Goal: Task Accomplishment & Management: Complete application form

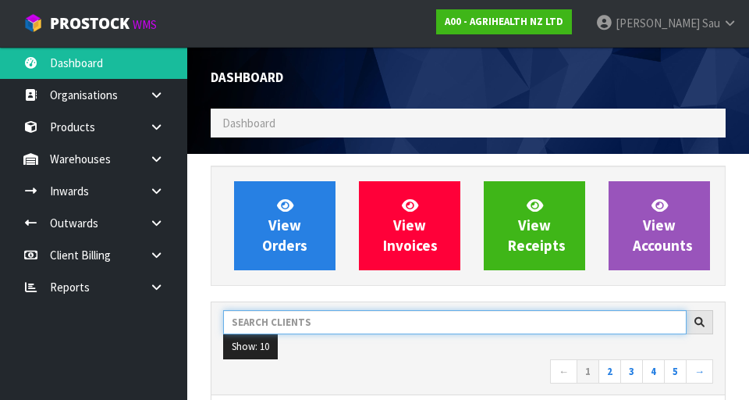
click at [301, 325] on input "text" at bounding box center [455, 322] width 464 height 24
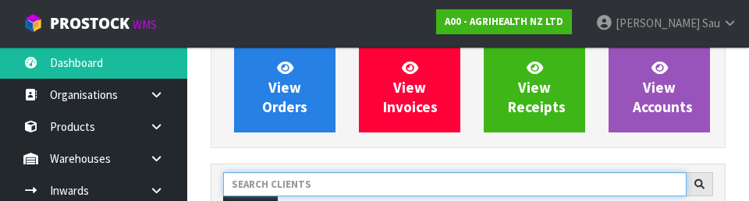
scroll to position [214, 0]
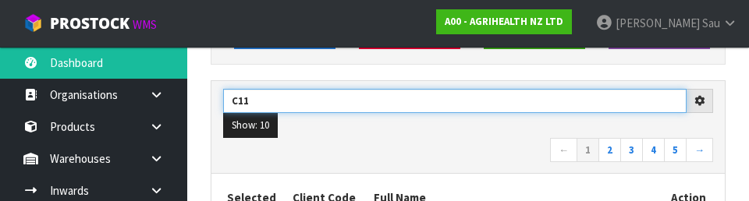
type input "C11"
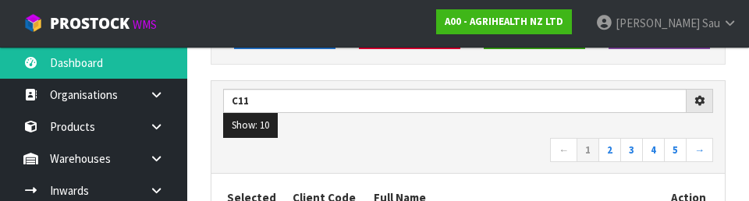
click at [367, 156] on nav "← 1 2 3 4 5 →" at bounding box center [468, 151] width 490 height 27
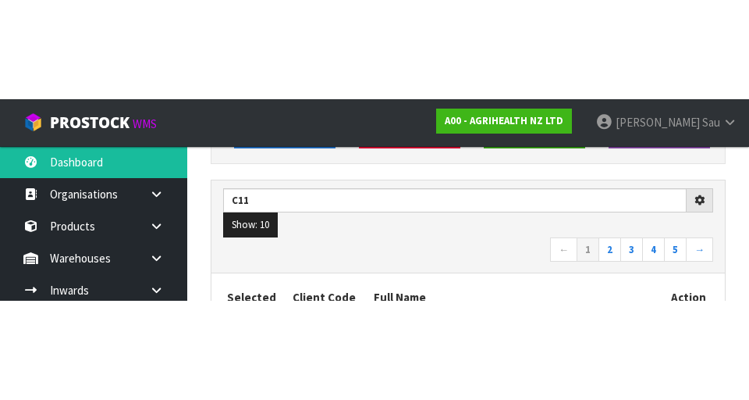
scroll to position [221, 0]
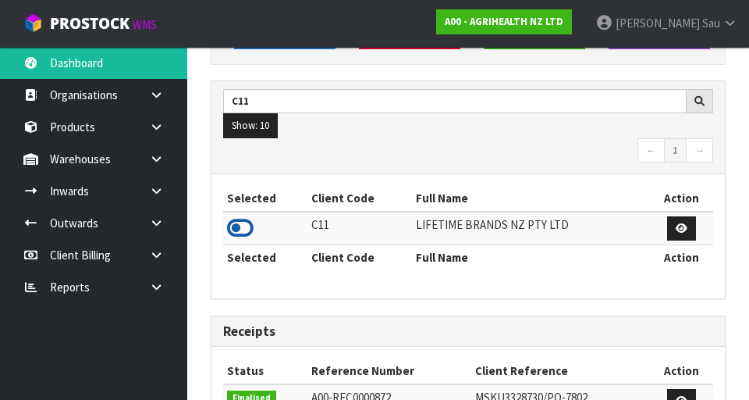
click at [249, 222] on icon at bounding box center [240, 227] width 27 height 23
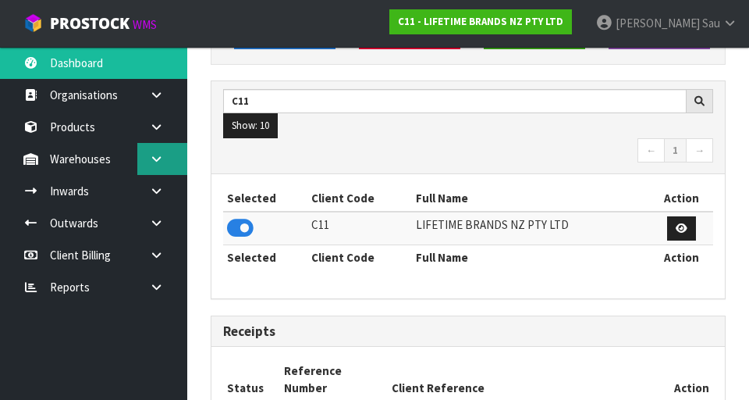
click at [176, 158] on link at bounding box center [162, 159] width 50 height 32
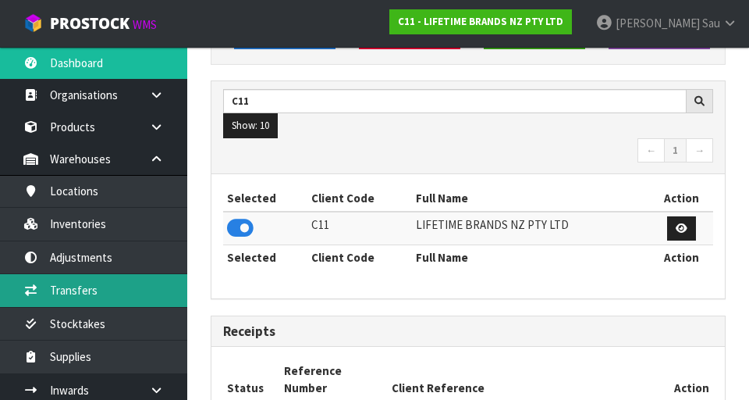
click at [114, 291] on link "Transfers" at bounding box center [93, 290] width 187 height 32
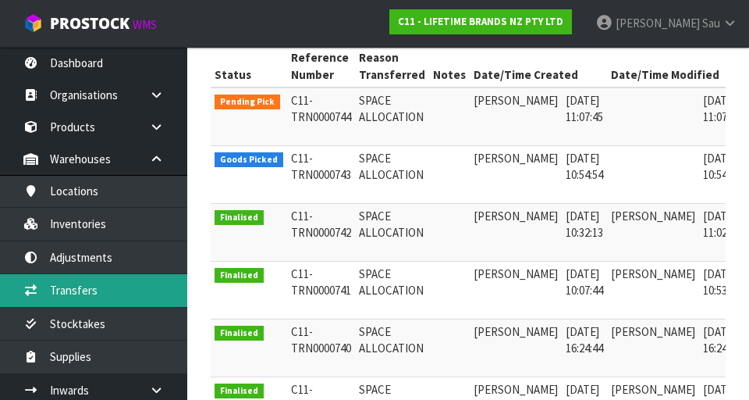
scroll to position [328, 0]
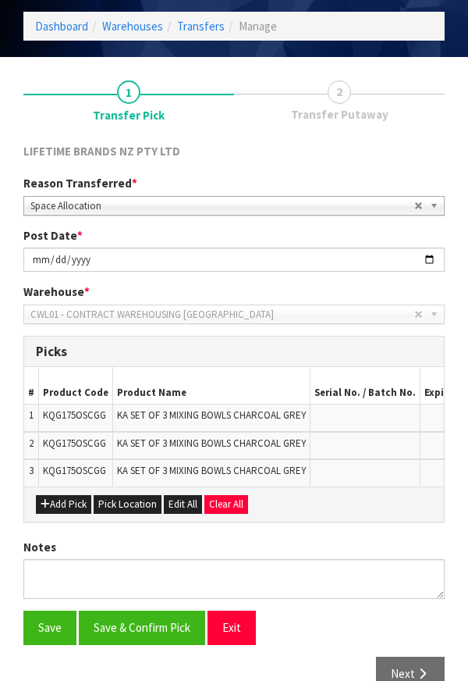
scroll to position [140, 0]
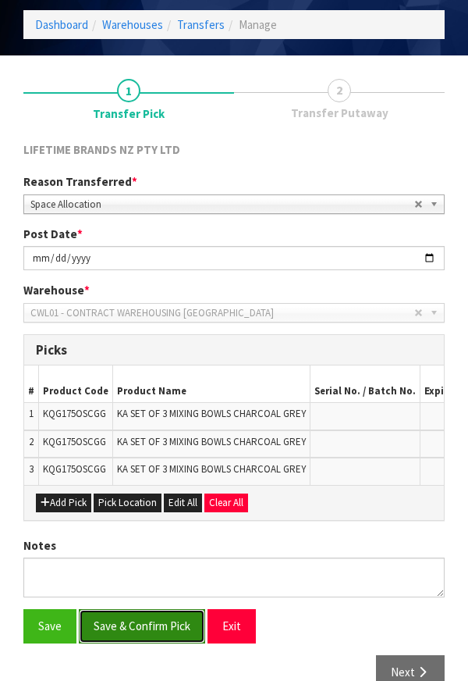
click at [123, 399] on button "Save & Confirm Pick" at bounding box center [142, 626] width 126 height 34
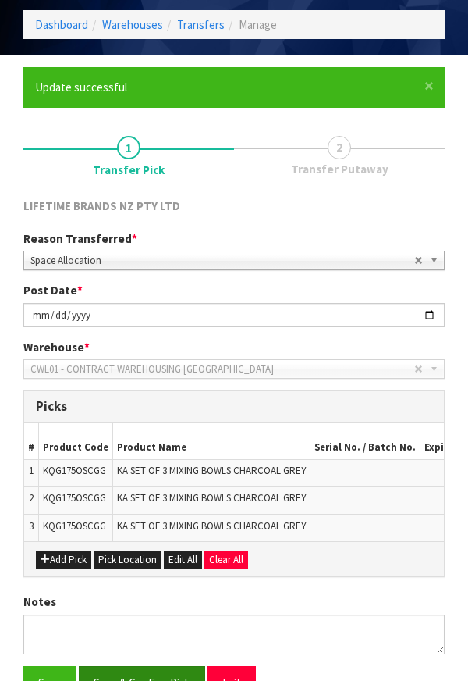
scroll to position [0, 0]
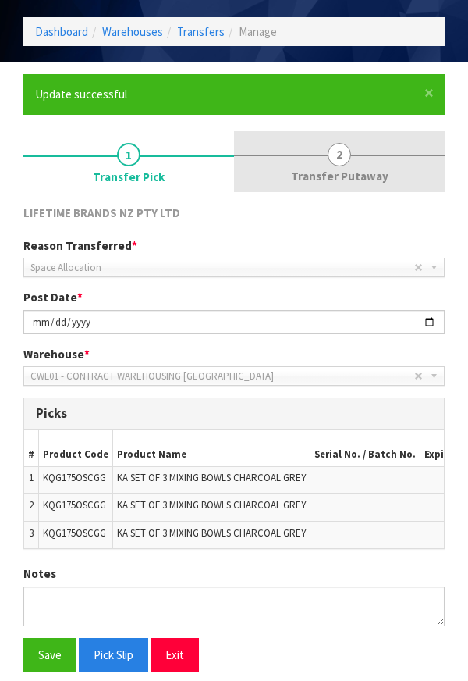
click at [347, 177] on span "Transfer Putaway" at bounding box center [340, 176] width 98 height 16
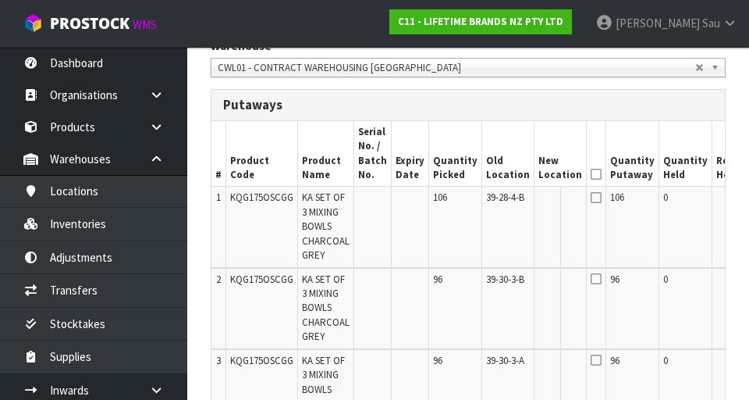
scroll to position [0, 48]
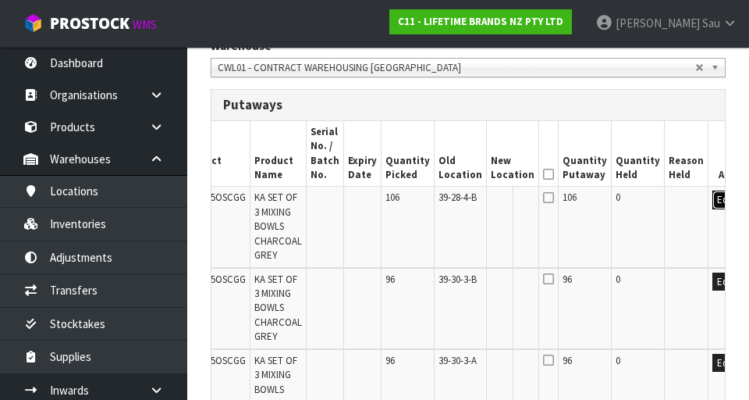
click at [713, 201] on button "Edit" at bounding box center [726, 199] width 26 height 19
click at [491, 197] on input "text" at bounding box center [503, 200] width 25 height 20
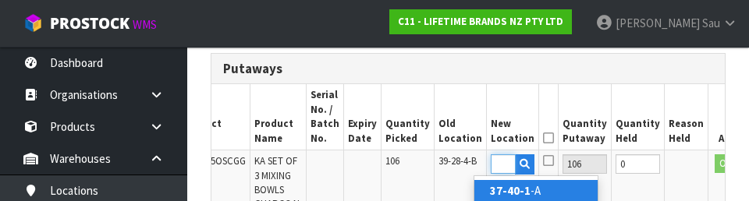
scroll to position [0, 24]
type input "37-40-1-A"
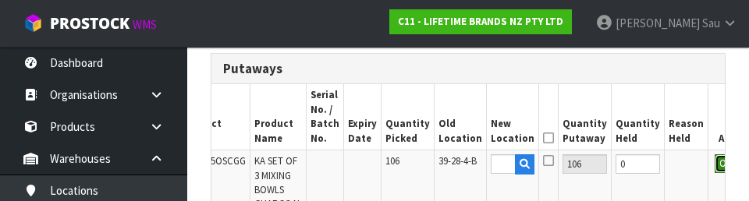
click at [715, 169] on button "OK" at bounding box center [726, 164] width 22 height 19
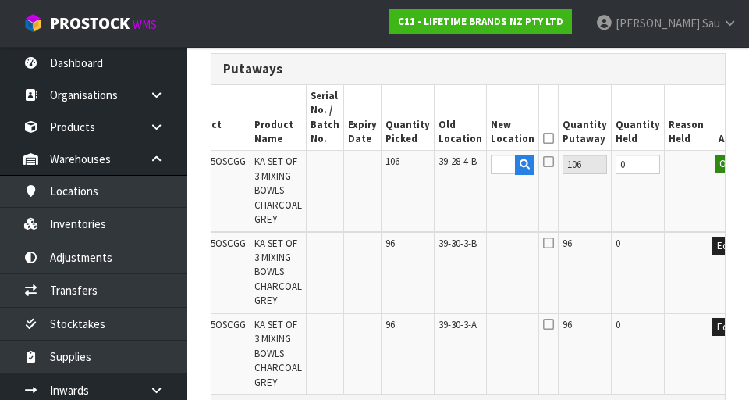
scroll to position [0, 0]
click at [713, 164] on button "Edit" at bounding box center [726, 164] width 26 height 19
click at [491, 169] on input "37-40-1-A" at bounding box center [503, 165] width 25 height 20
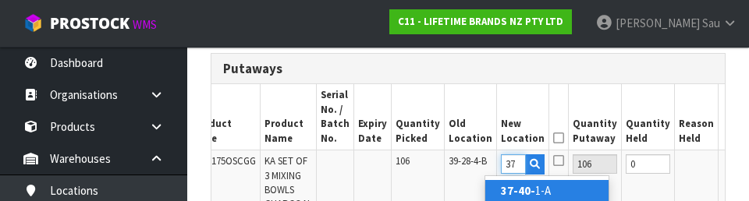
type input "3"
type input "37-04-1-A"
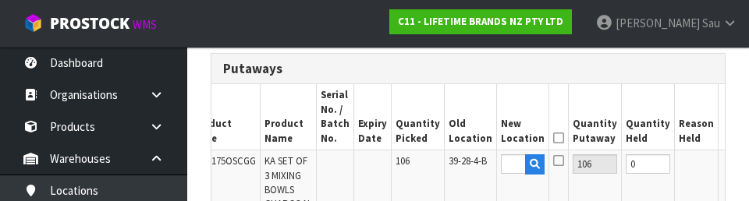
click at [725, 165] on button "OK" at bounding box center [736, 164] width 22 height 19
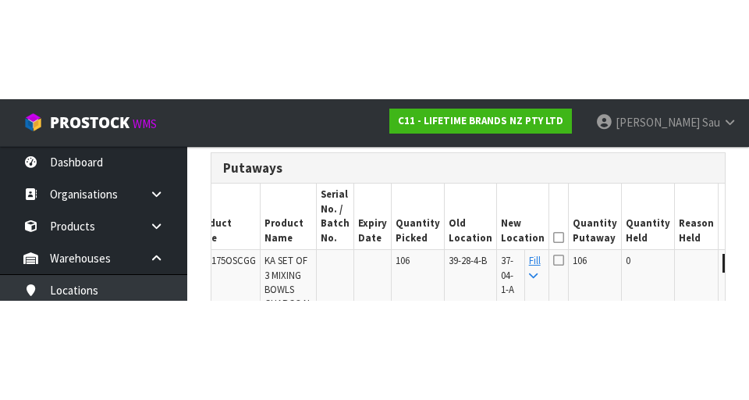
scroll to position [436, 0]
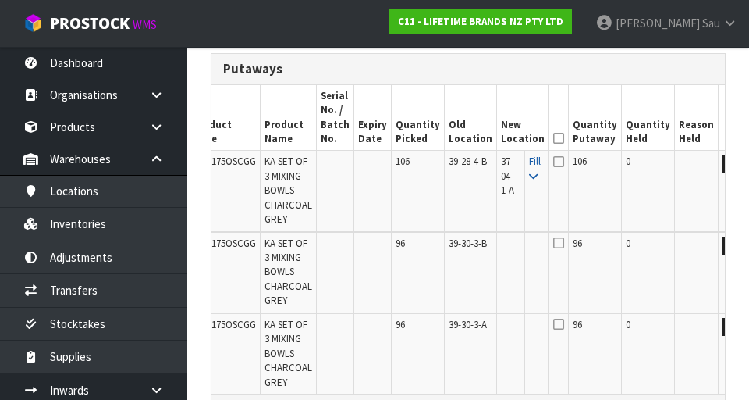
click at [529, 175] on icon at bounding box center [533, 177] width 9 height 10
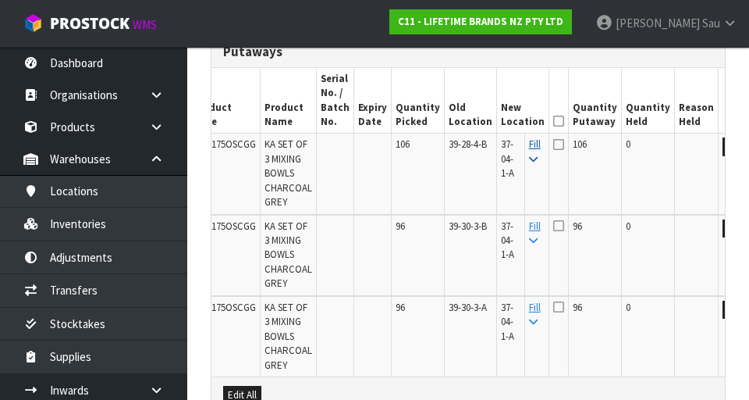
scroll to position [451, 0]
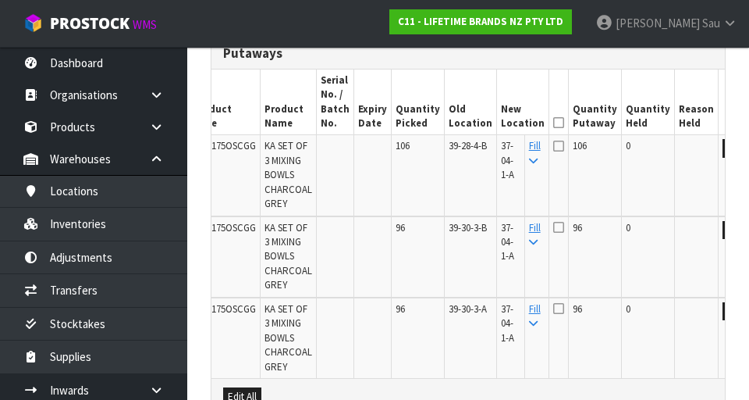
click at [553, 123] on icon at bounding box center [558, 123] width 11 height 1
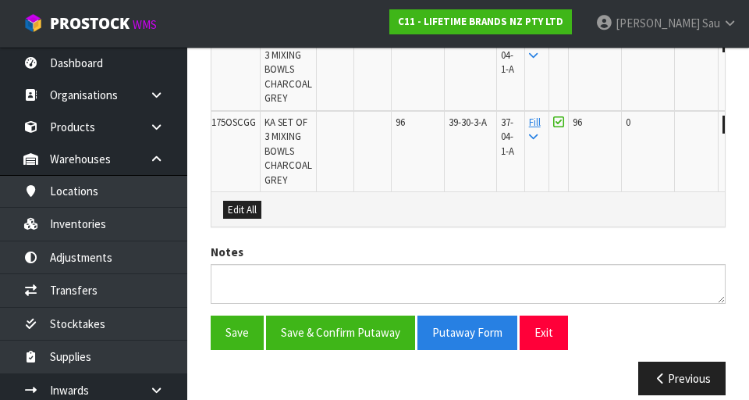
scroll to position [640, 0]
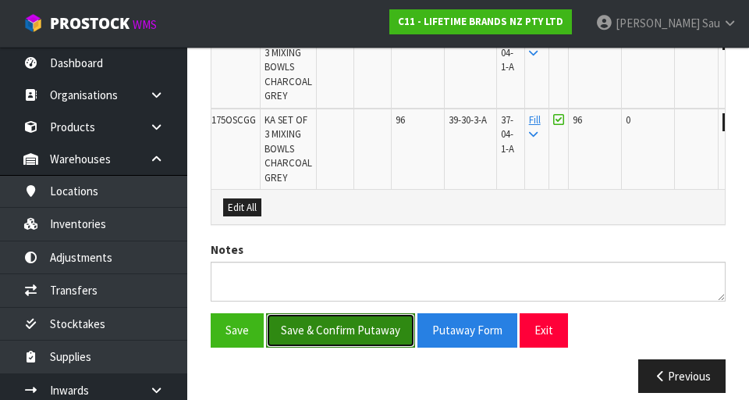
click at [336, 336] on button "Save & Confirm Putaway" at bounding box center [340, 330] width 149 height 34
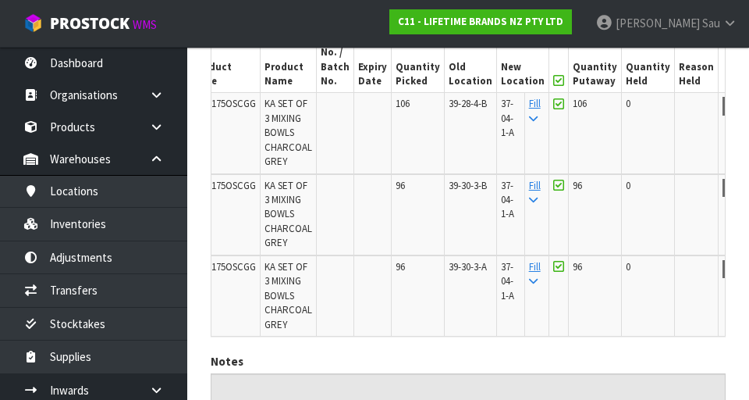
scroll to position [496, 0]
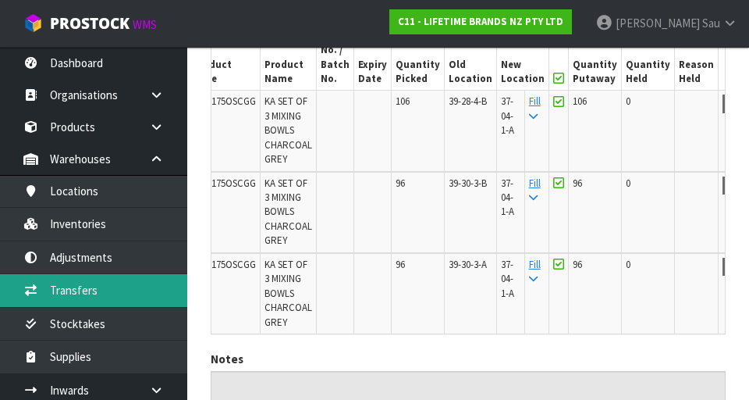
click at [66, 289] on link "Transfers" at bounding box center [93, 290] width 187 height 32
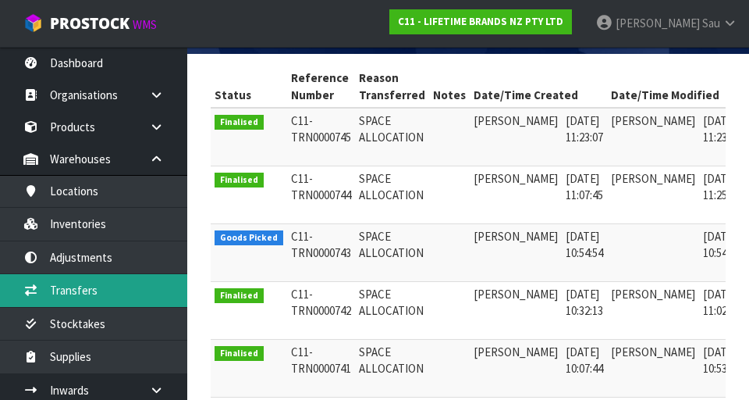
scroll to position [311, 0]
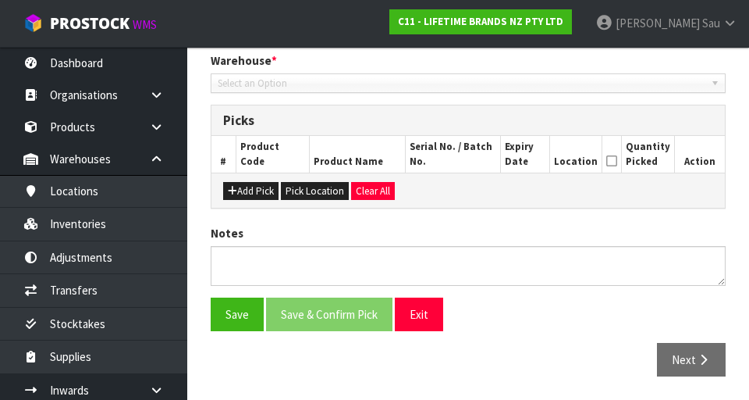
type input "[DATE]"
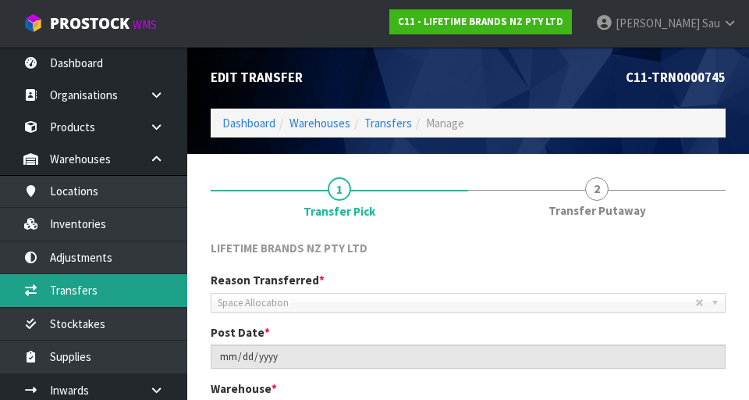
click at [64, 293] on link "Transfers" at bounding box center [93, 290] width 187 height 32
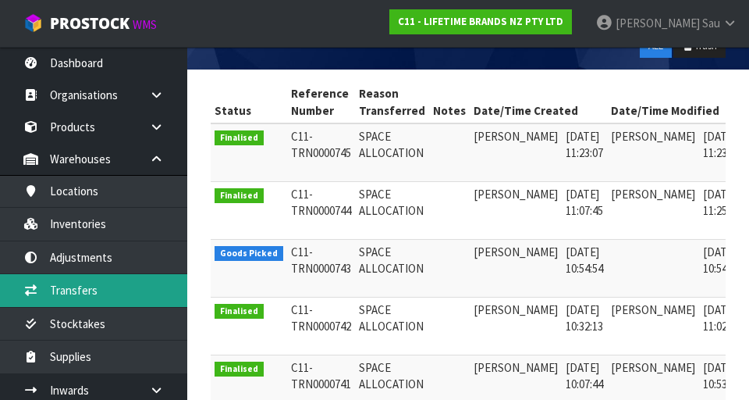
scroll to position [298, 0]
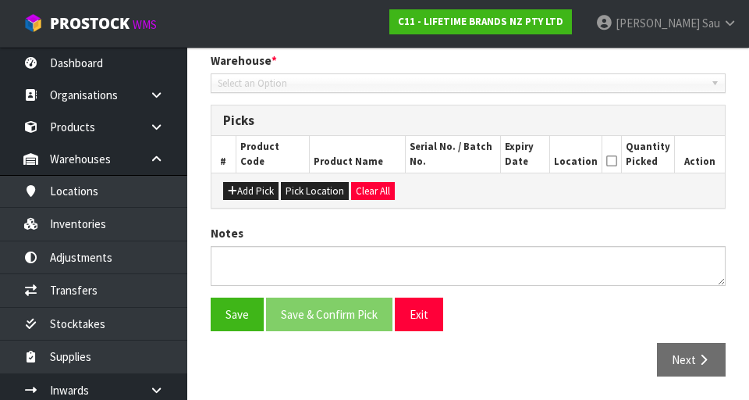
type input "[DATE]"
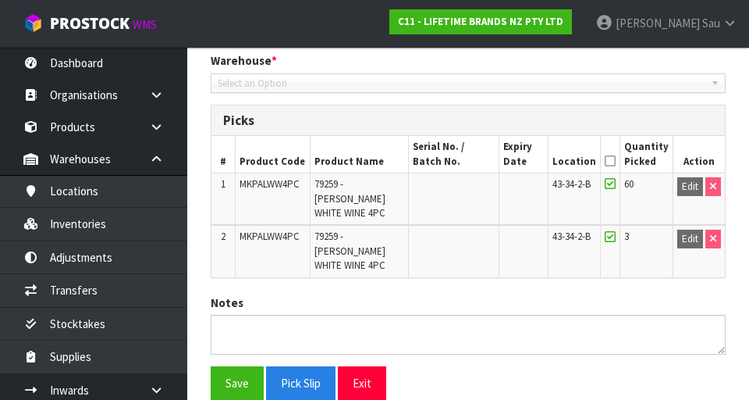
scroll to position [368, 0]
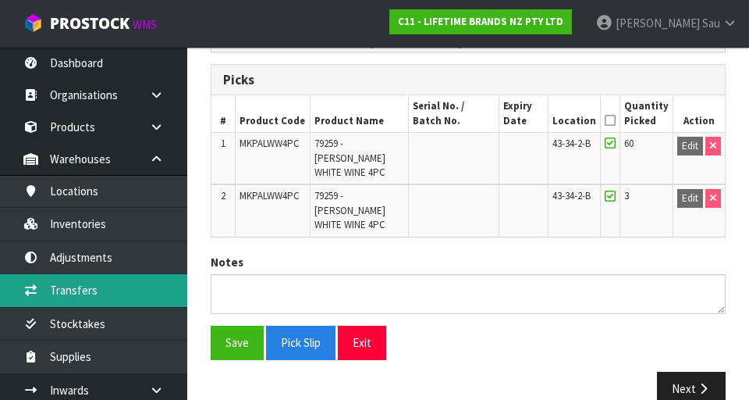
click at [68, 289] on link "Transfers" at bounding box center [93, 290] width 187 height 32
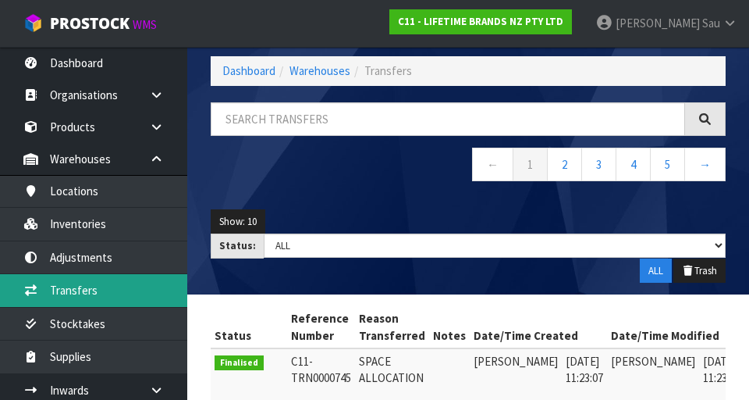
scroll to position [72, 0]
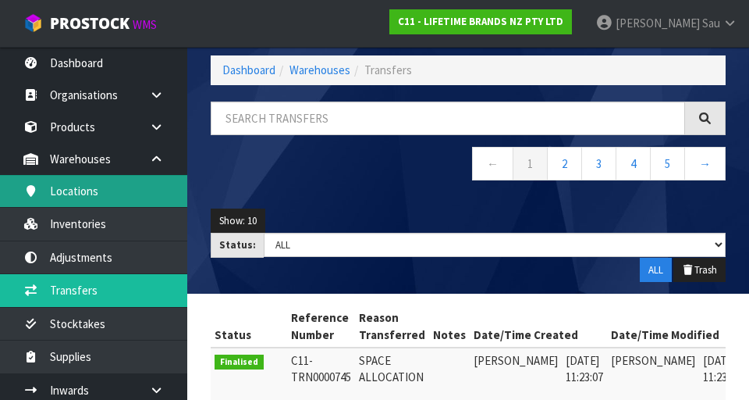
click at [66, 185] on link "Locations" at bounding box center [93, 191] width 187 height 32
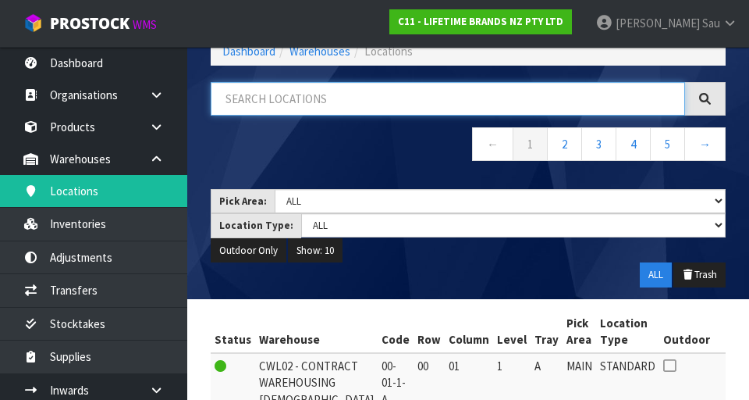
click at [612, 105] on input "text" at bounding box center [448, 99] width 475 height 34
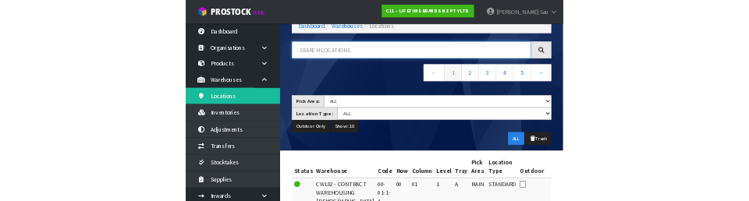
scroll to position [73, 0]
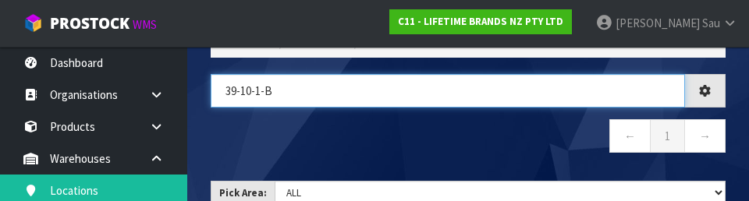
type input "39-10-1-B"
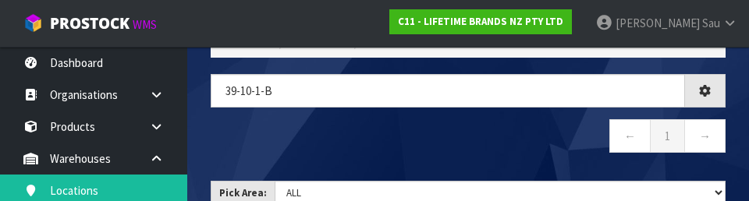
click at [546, 141] on nav "← 1 →" at bounding box center [468, 138] width 515 height 38
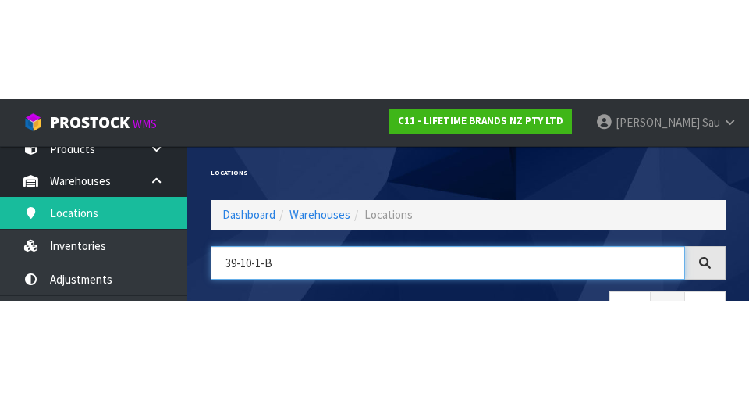
scroll to position [77, 0]
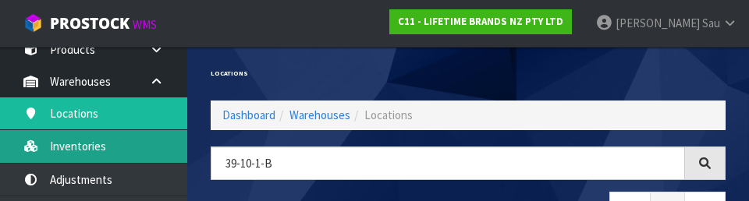
click at [69, 147] on link "Inventories" at bounding box center [93, 146] width 187 height 32
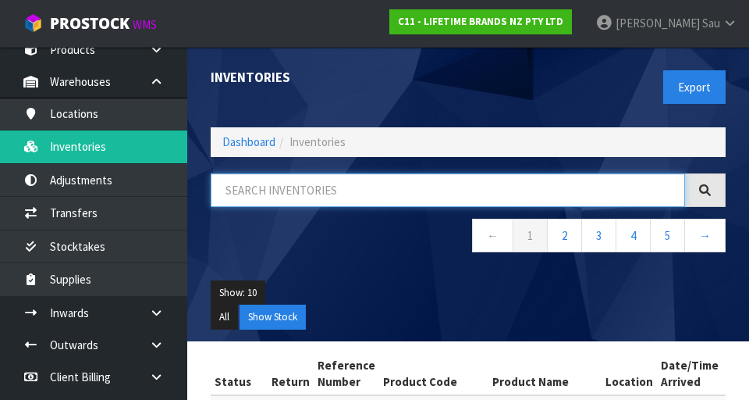
paste input "39-10-1-B"
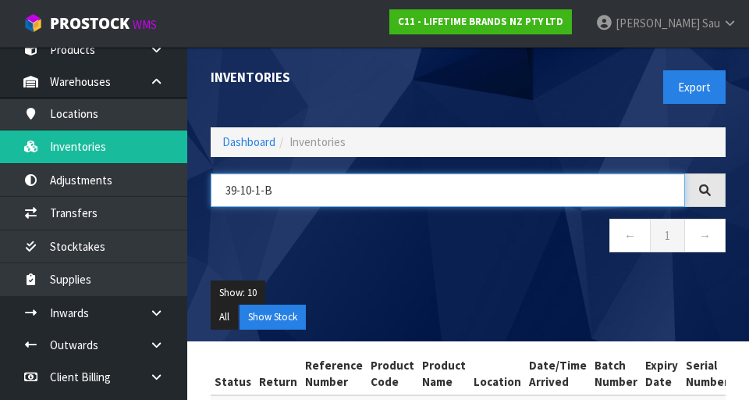
type input "39-10-1-B"
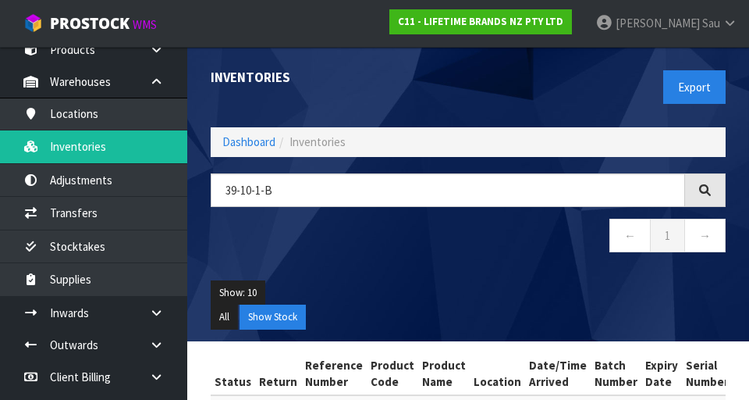
click at [632, 305] on ul "All Show Stock" at bounding box center [468, 316] width 515 height 25
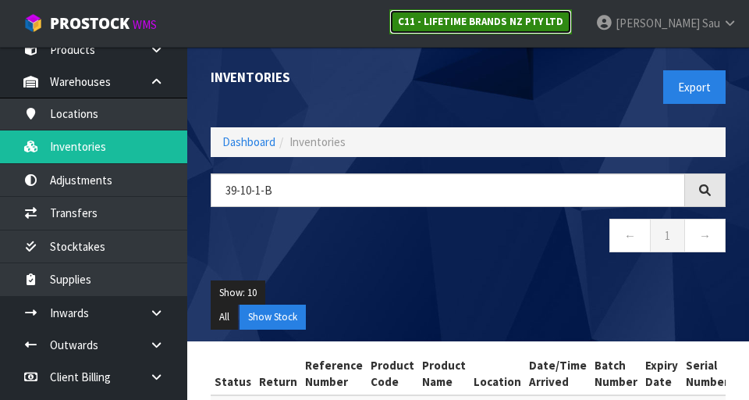
click at [572, 29] on link "C11 - LIFETIME BRANDS NZ PTY LTD" at bounding box center [481, 21] width 183 height 25
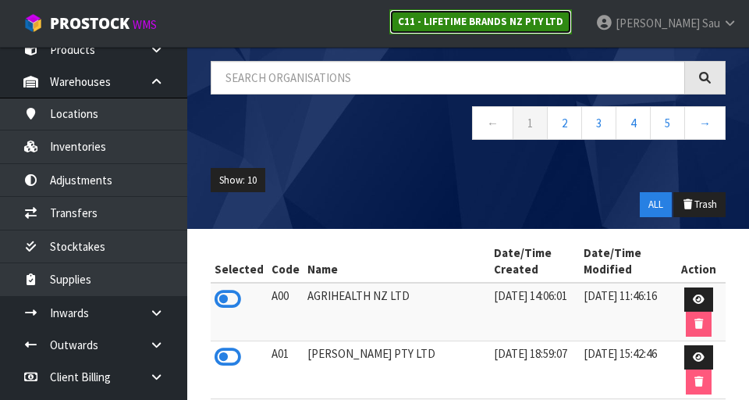
scroll to position [90, 0]
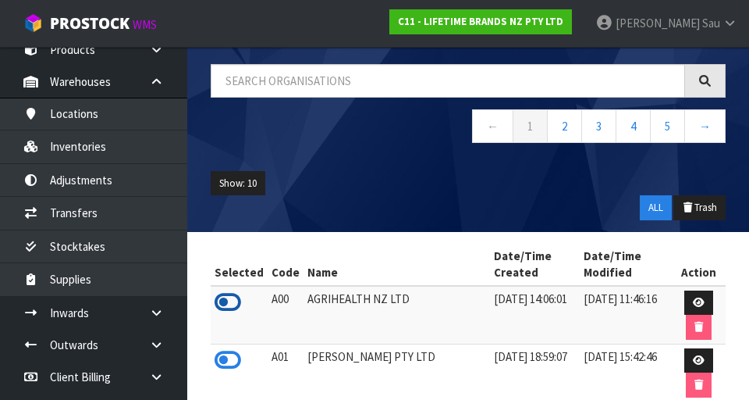
click at [222, 306] on icon at bounding box center [228, 301] width 27 height 23
click at [461, 201] on div "Show: 10 5 10 25 50 ALL Trash" at bounding box center [468, 195] width 539 height 73
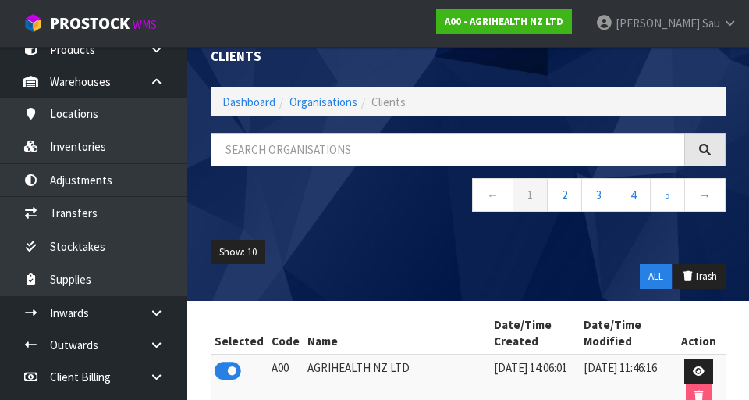
scroll to position [19, 0]
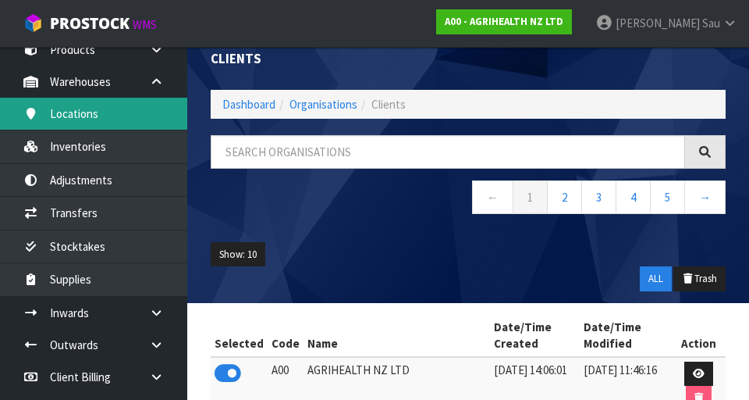
click at [66, 120] on link "Locations" at bounding box center [93, 114] width 187 height 32
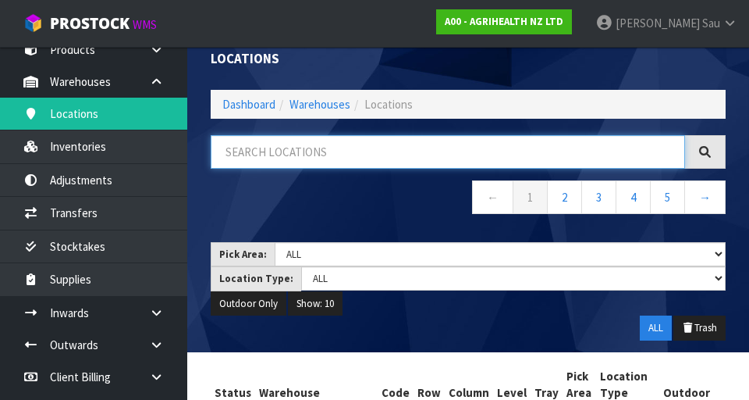
paste input "39-10-1-B"
type input "39-10-1-B"
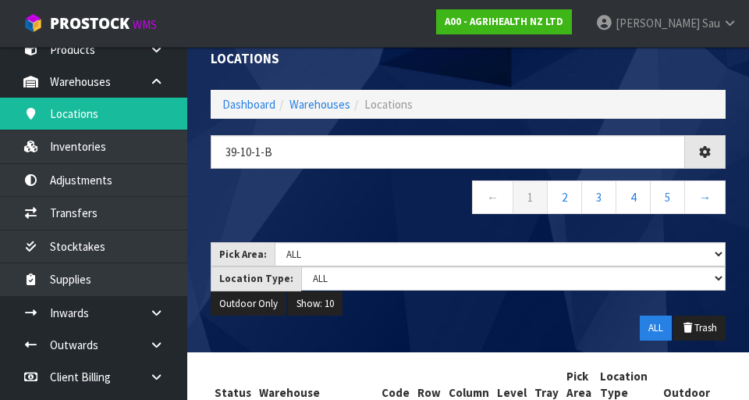
click at [414, 202] on nav "← 1 2 3 4 5 →" at bounding box center [468, 199] width 515 height 38
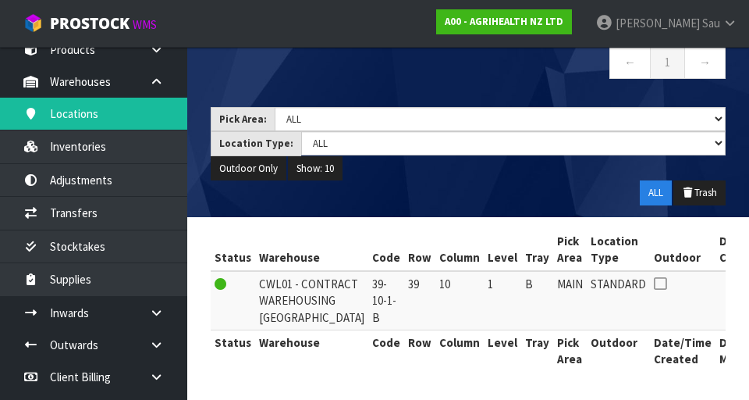
scroll to position [170, 0]
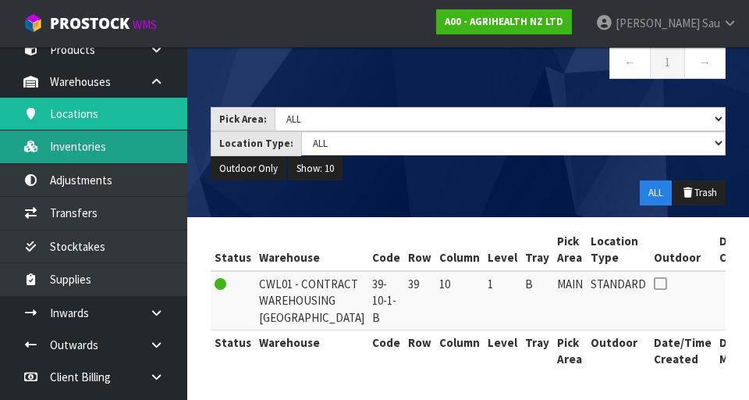
click at [77, 152] on link "Inventories" at bounding box center [93, 146] width 187 height 32
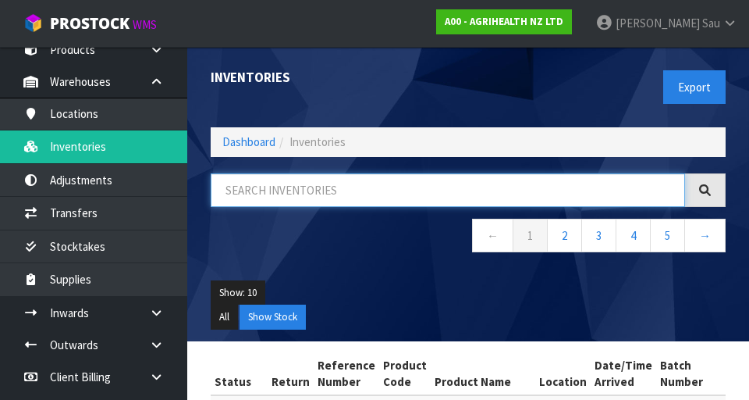
paste input "39-10-1-B"
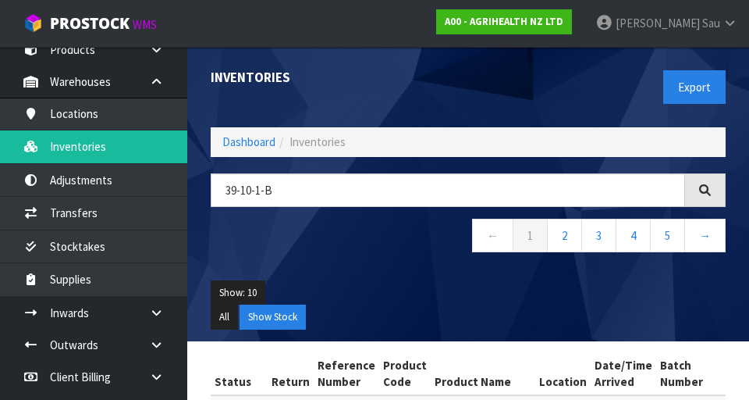
click at [504, 307] on ul "All Show Stock" at bounding box center [468, 316] width 515 height 25
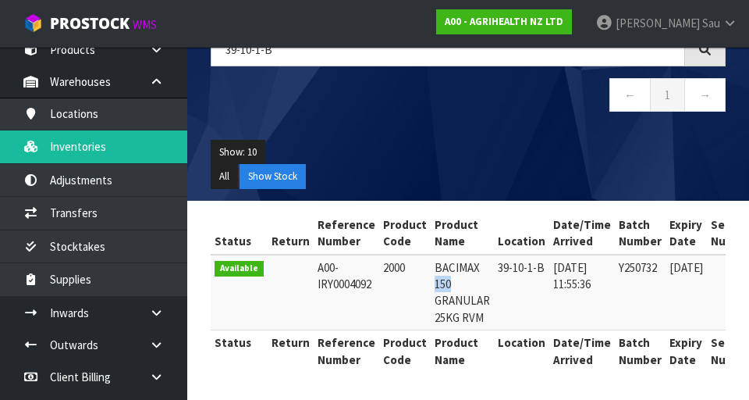
click at [522, 310] on td "39-10-1-B" at bounding box center [521, 292] width 55 height 76
copy td "BACIMAX"
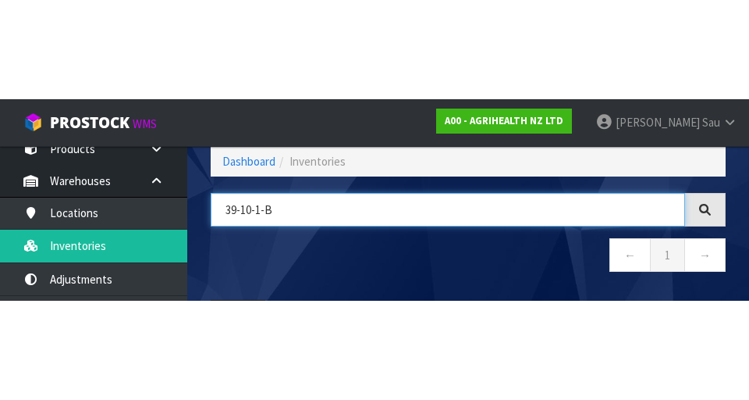
scroll to position [89, 0]
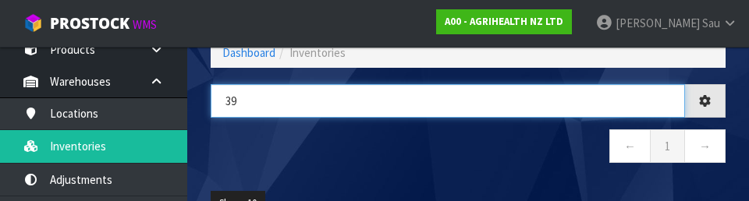
type input "3"
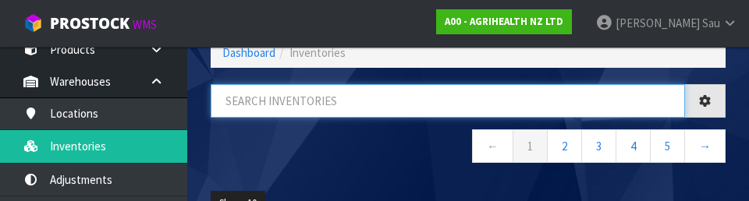
paste input "BACIMAX"
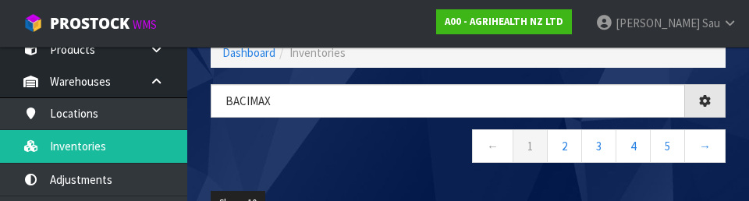
click at [263, 146] on nav "← 1 2 3 4 5 →" at bounding box center [468, 149] width 515 height 38
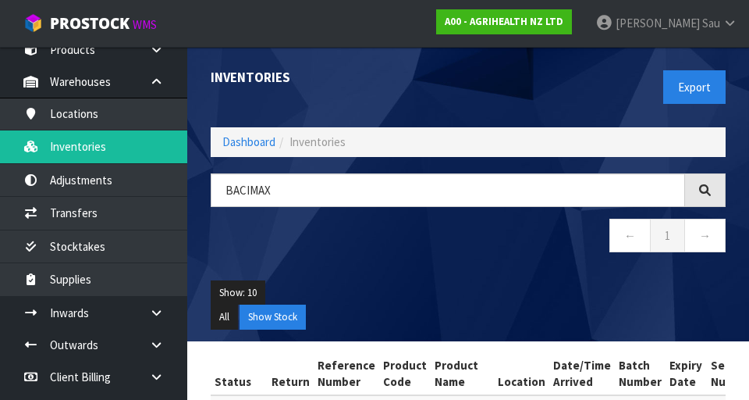
scroll to position [0, 0]
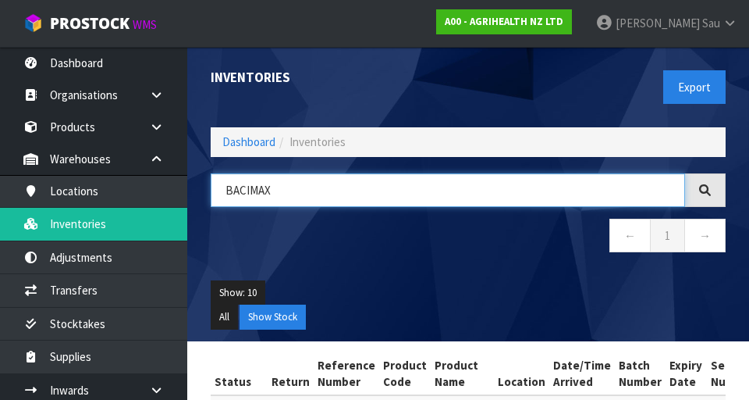
click at [532, 187] on input "BACIMAX" at bounding box center [448, 190] width 475 height 34
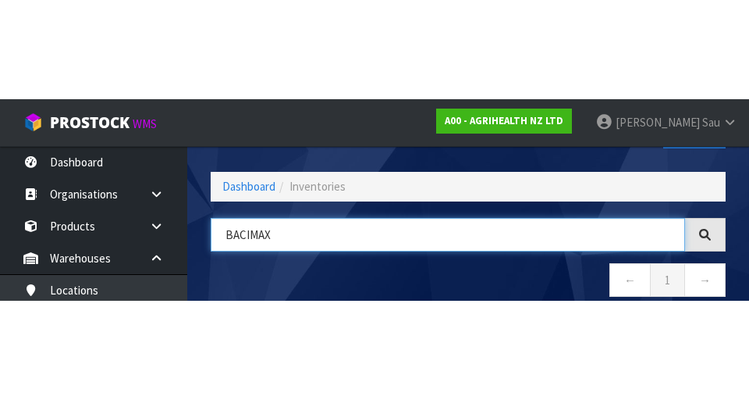
scroll to position [89, 0]
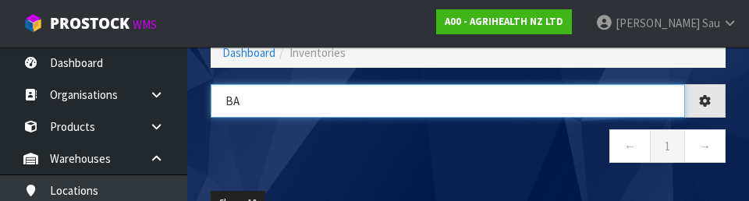
type input "B"
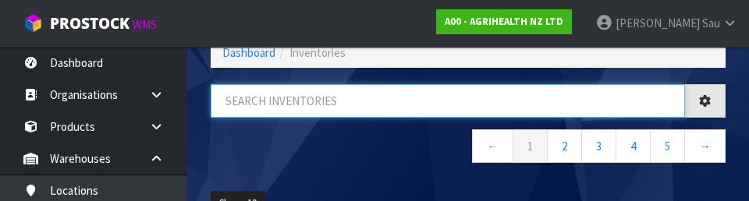
click at [239, 101] on input "text" at bounding box center [448, 101] width 475 height 34
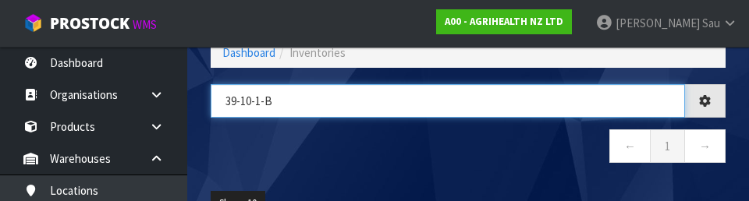
type input "39-10-1-B"
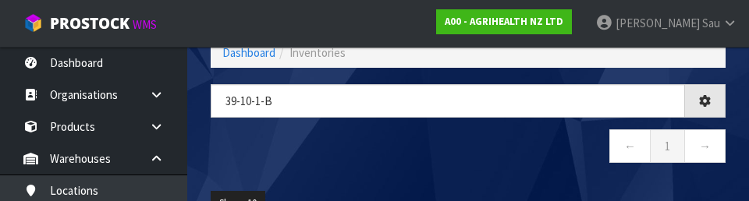
click at [528, 146] on nav "← 1 →" at bounding box center [468, 149] width 515 height 38
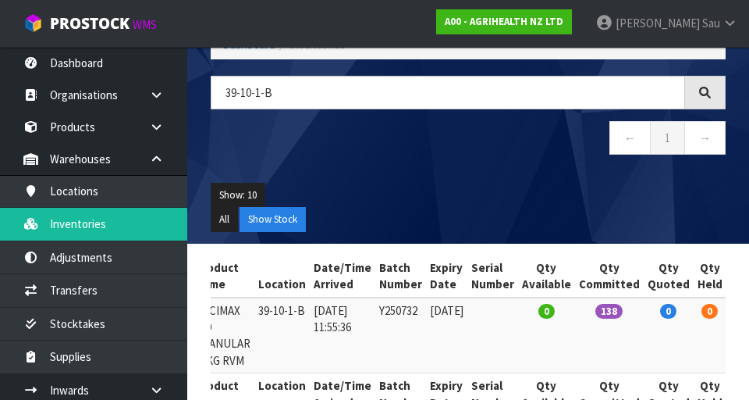
scroll to position [0, 240]
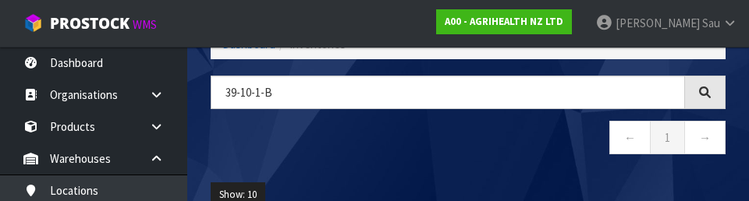
click at [387, 144] on nav "← 1 →" at bounding box center [468, 140] width 515 height 38
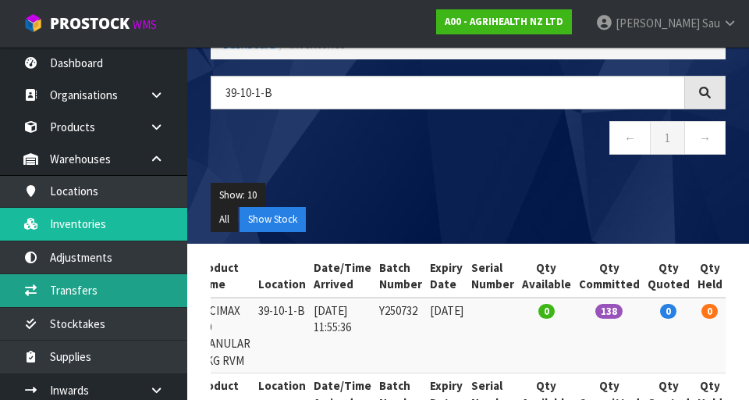
click at [122, 292] on link "Transfers" at bounding box center [93, 290] width 187 height 32
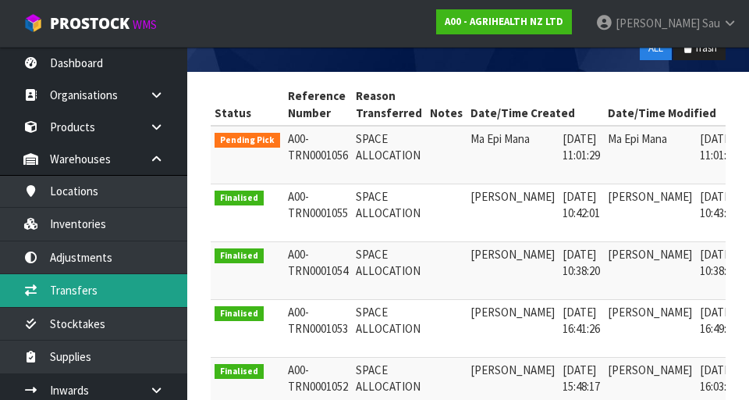
scroll to position [294, 0]
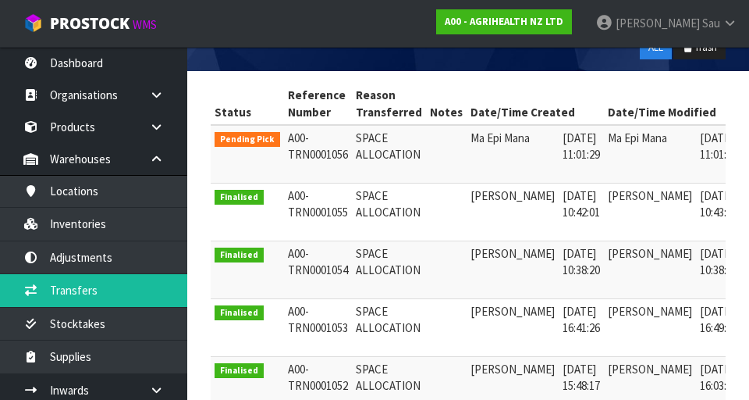
click at [749, 146] on icon at bounding box center [763, 142] width 12 height 10
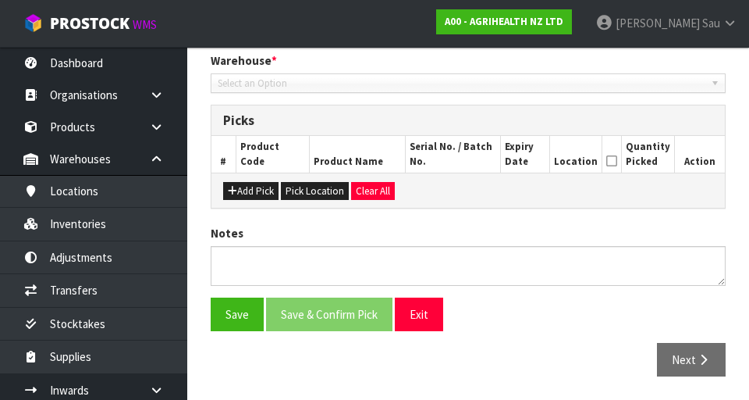
type input "[DATE]"
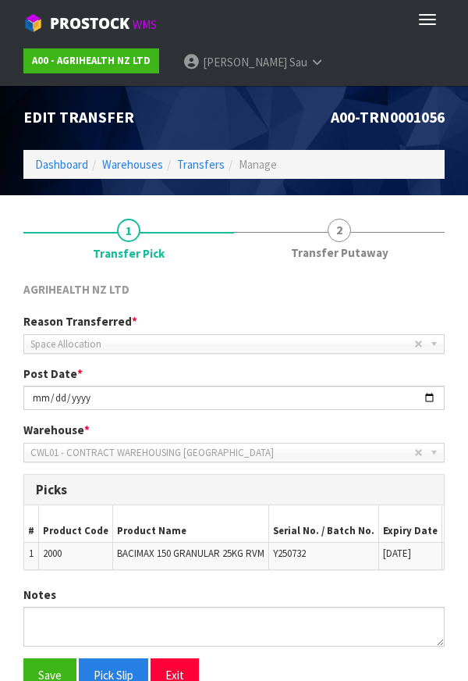
click at [8, 281] on section "1 Transfer Pick 2 Transfer Putaway AGRIHEALTH NZ LTD Reason Transferred * Space…" at bounding box center [234, 478] width 468 height 566
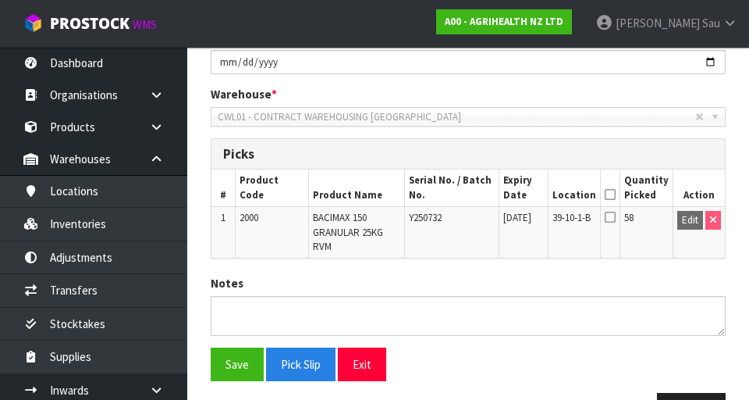
scroll to position [295, 0]
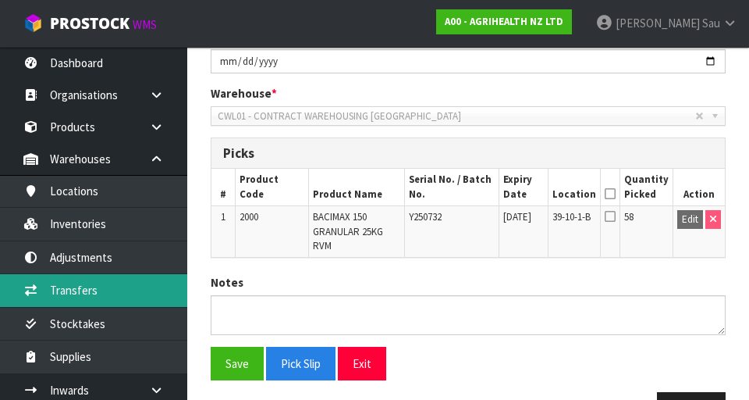
click at [58, 291] on link "Transfers" at bounding box center [93, 290] width 187 height 32
